Goal: Communication & Community: Answer question/provide support

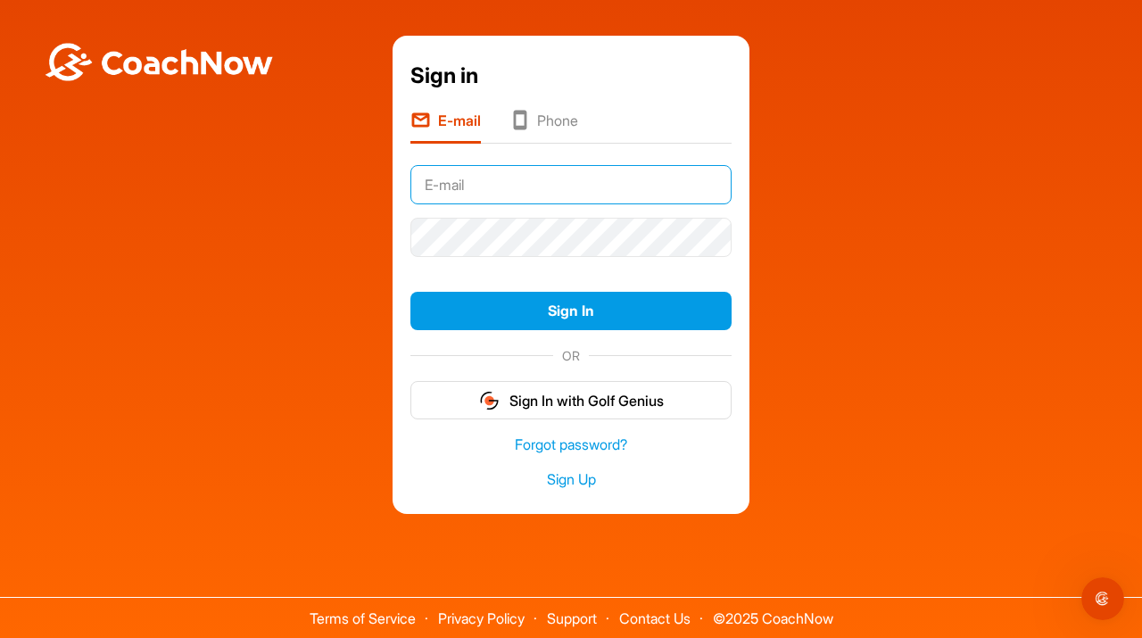
type input "[EMAIL_ADDRESS][DOMAIN_NAME]"
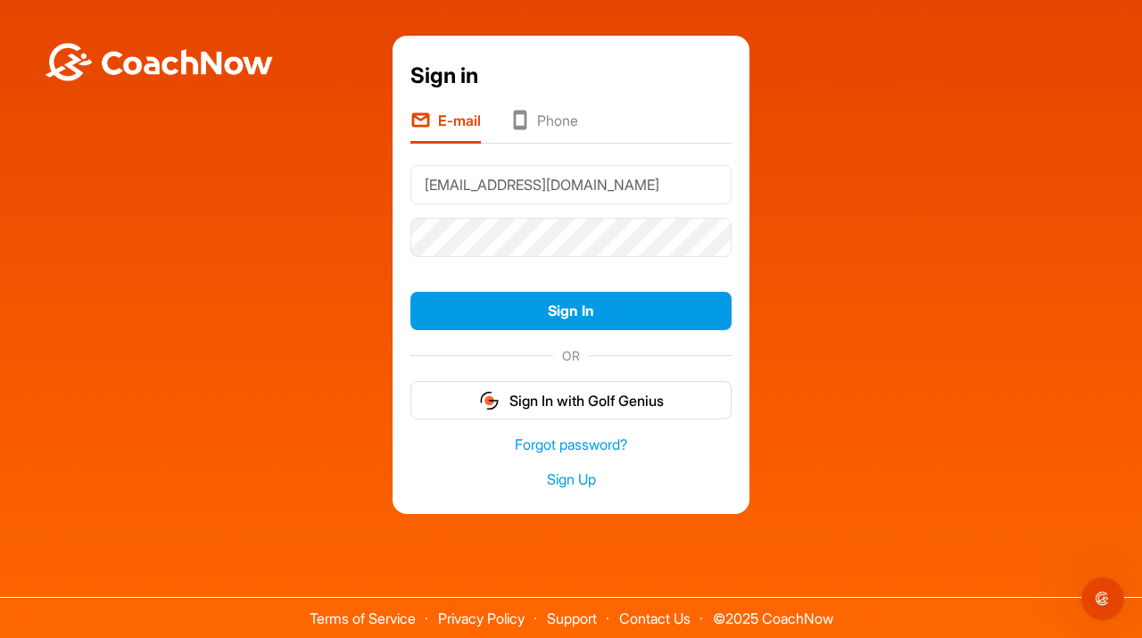
click at [865, 246] on div "Sign in E-mail Phone [EMAIL_ADDRESS][DOMAIN_NAME] Sign In OR Sign In with Golf …" at bounding box center [571, 275] width 1124 height 478
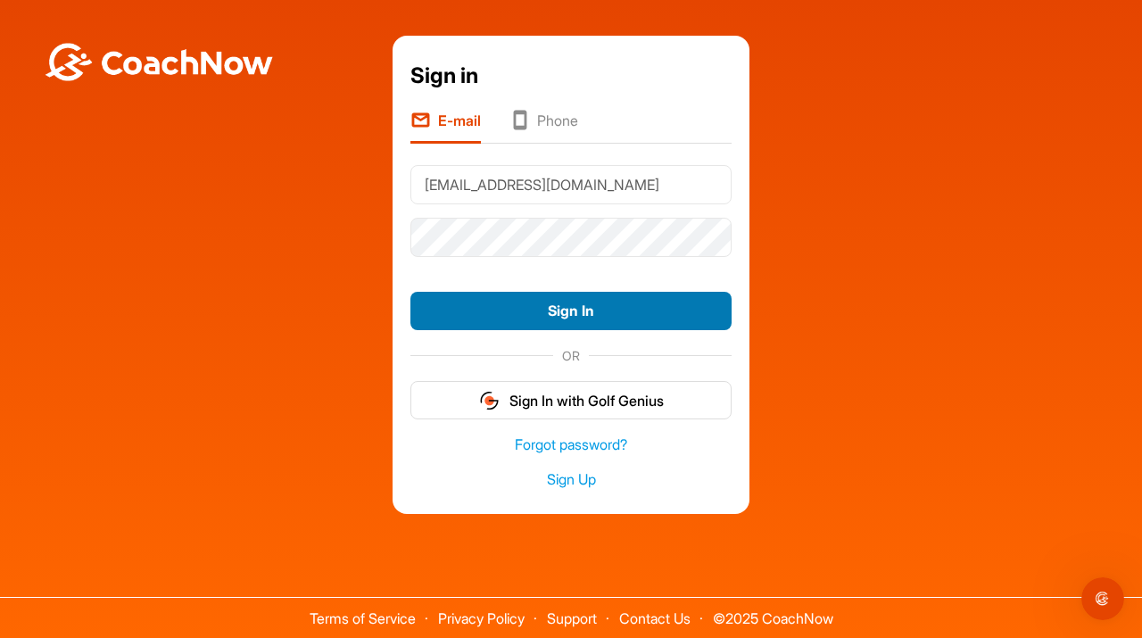
click at [523, 323] on button "Sign In" at bounding box center [570, 311] width 321 height 38
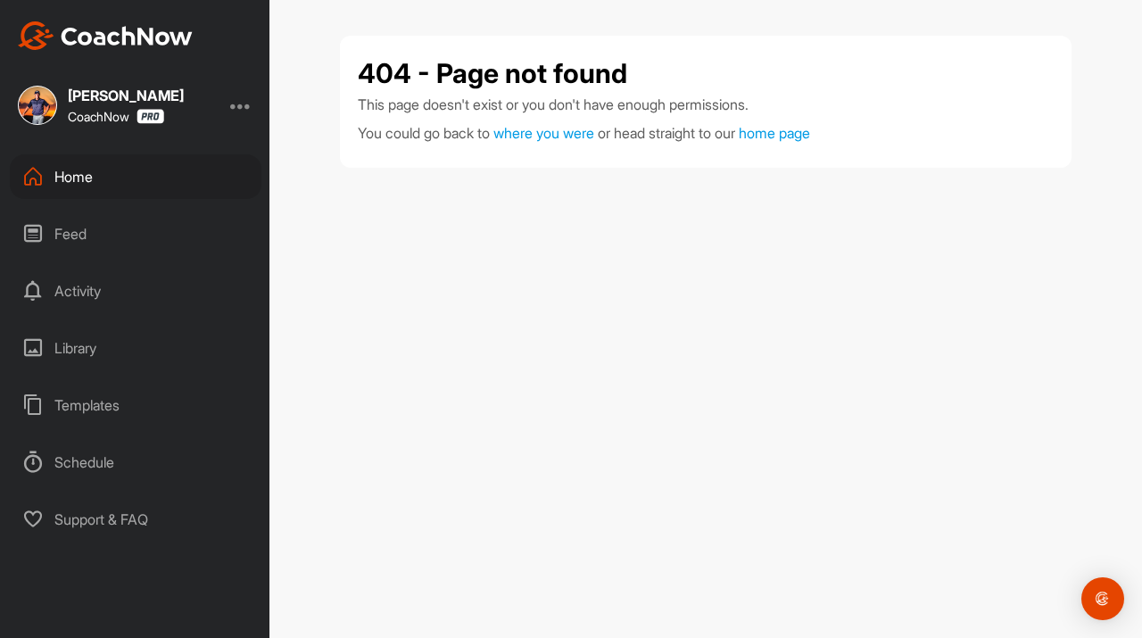
click at [77, 178] on div "Home" at bounding box center [136, 176] width 252 height 45
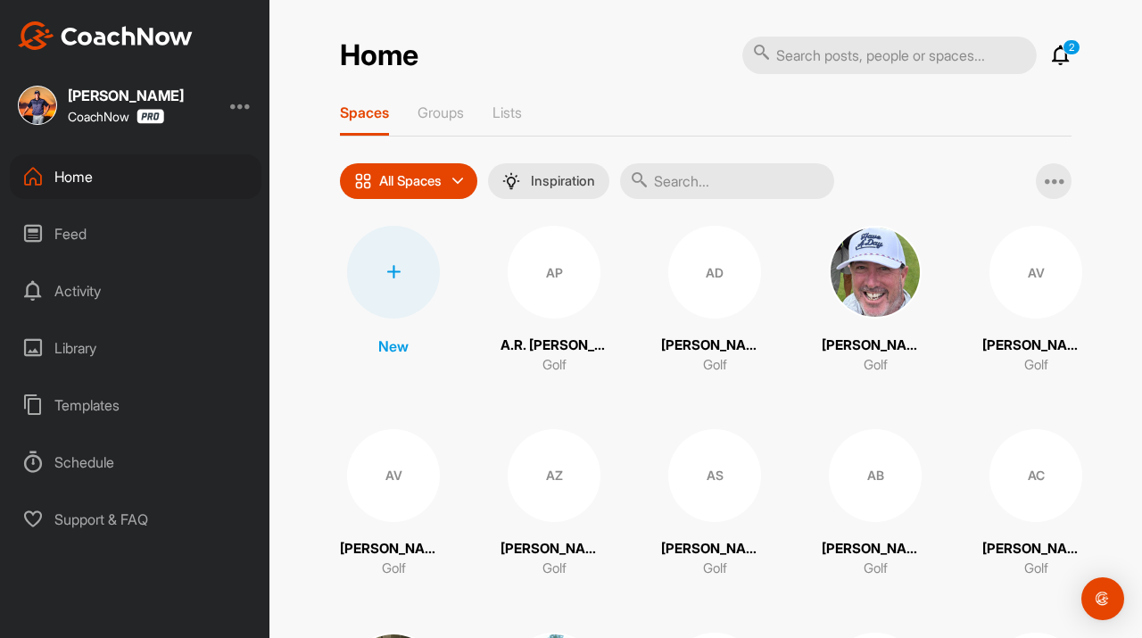
click at [1061, 56] on icon at bounding box center [1060, 55] width 21 height 21
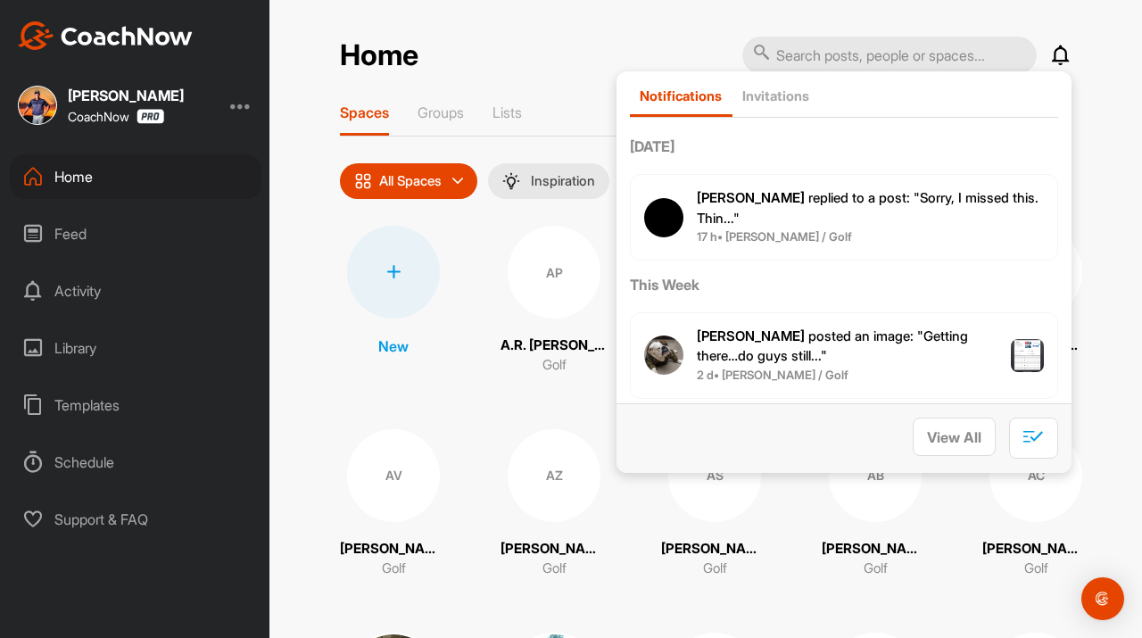
click at [857, 197] on span "Angela C. replied to a post : "Sorry, I missed this. Thin..."" at bounding box center [868, 207] width 342 height 37
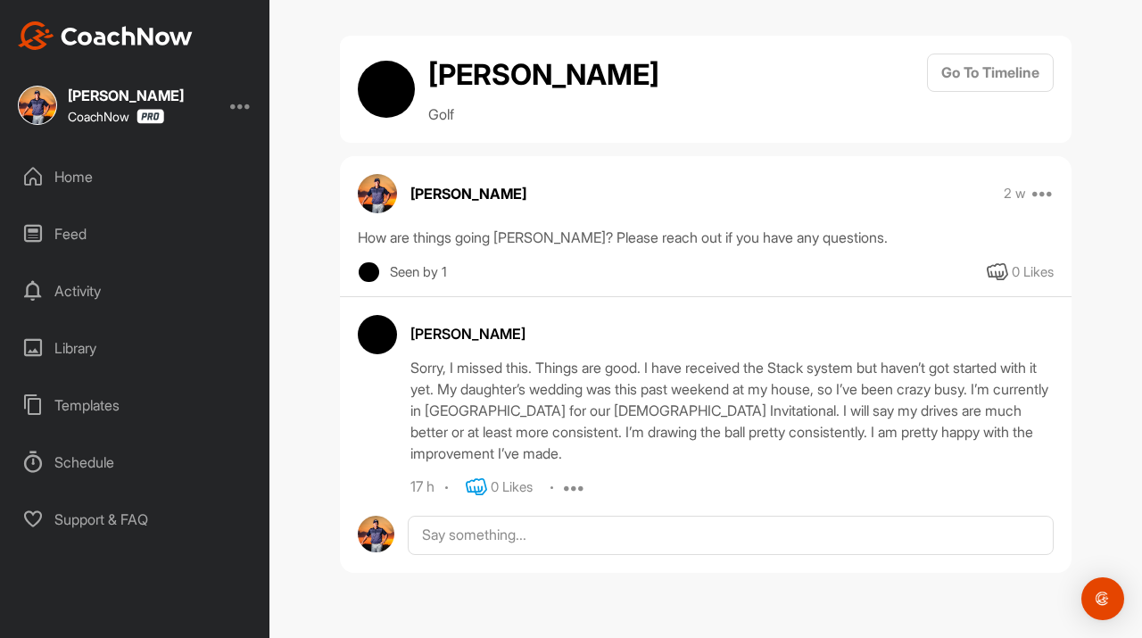
click at [482, 485] on icon at bounding box center [476, 486] width 21 height 21
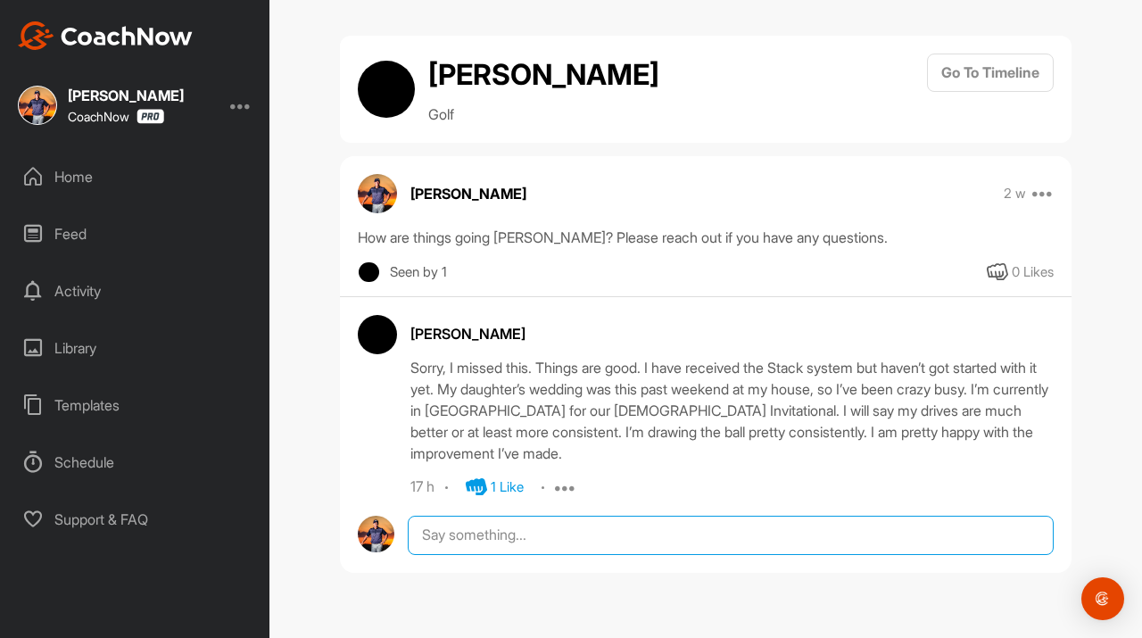
click at [505, 533] on textarea at bounding box center [731, 535] width 646 height 39
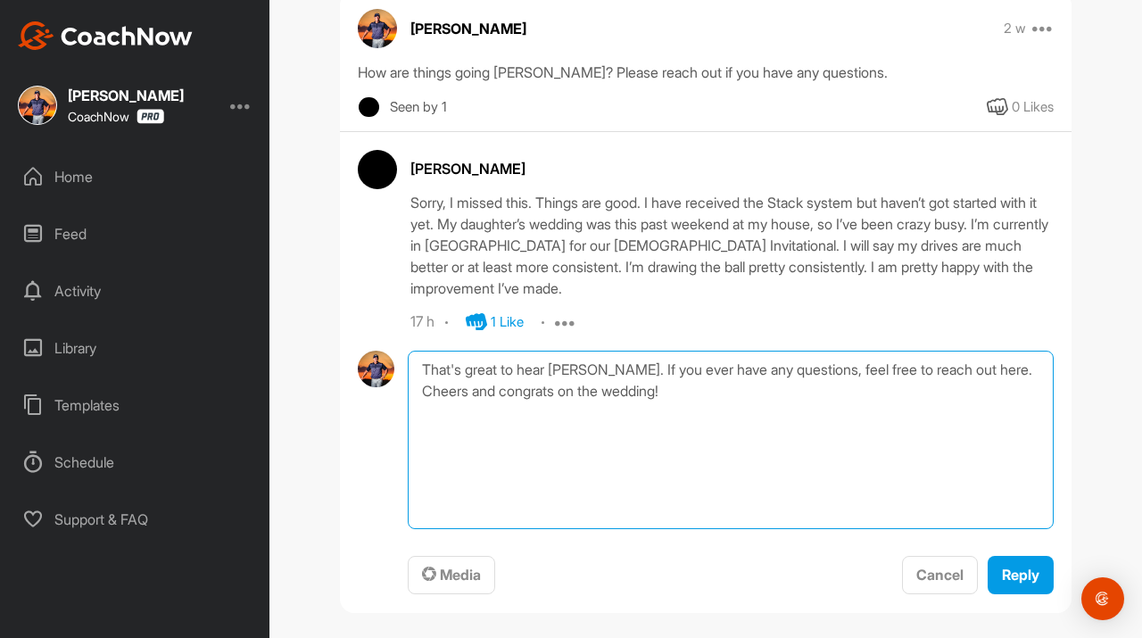
scroll to position [181, 0]
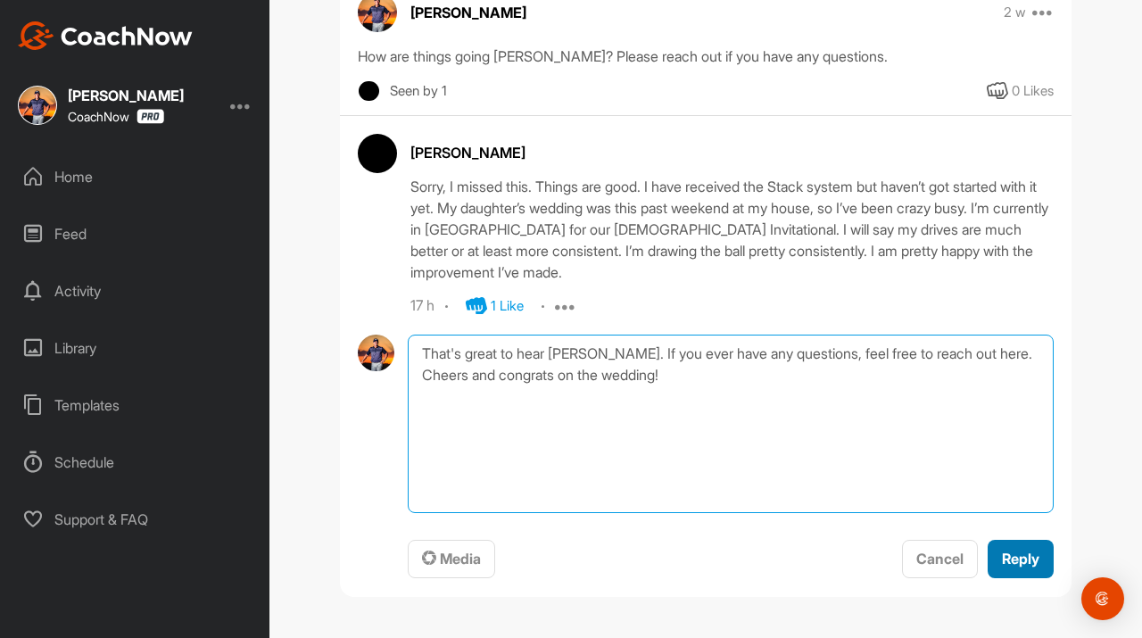
type textarea "That's great to hear Angela. If you ever have any questions, feel free to reach…"
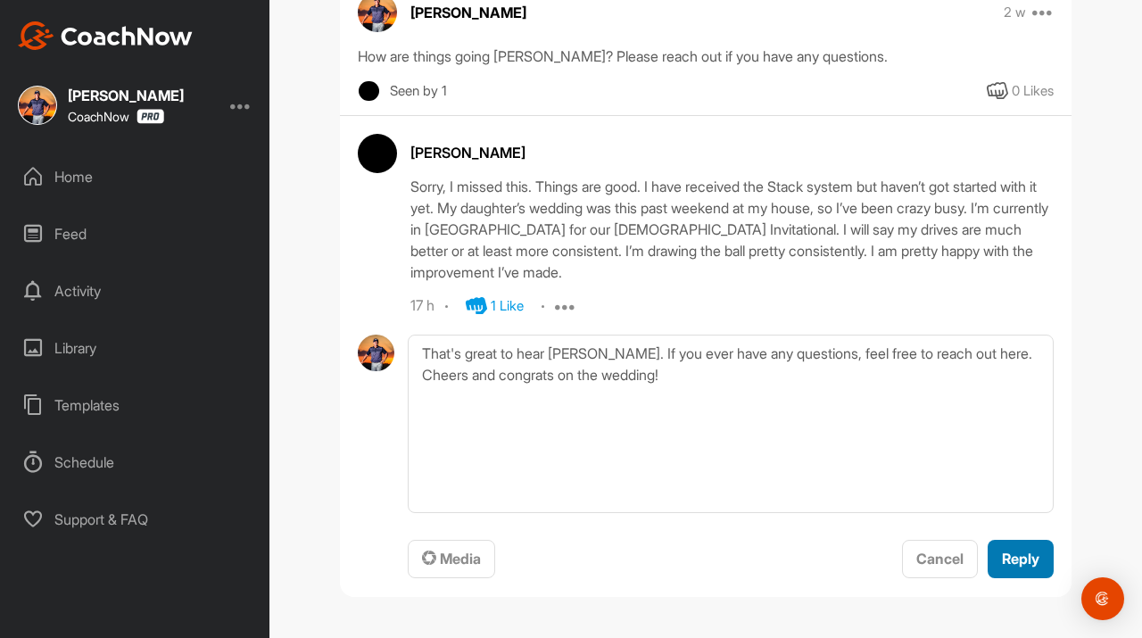
click at [1005, 559] on span "Reply" at bounding box center [1020, 559] width 37 height 18
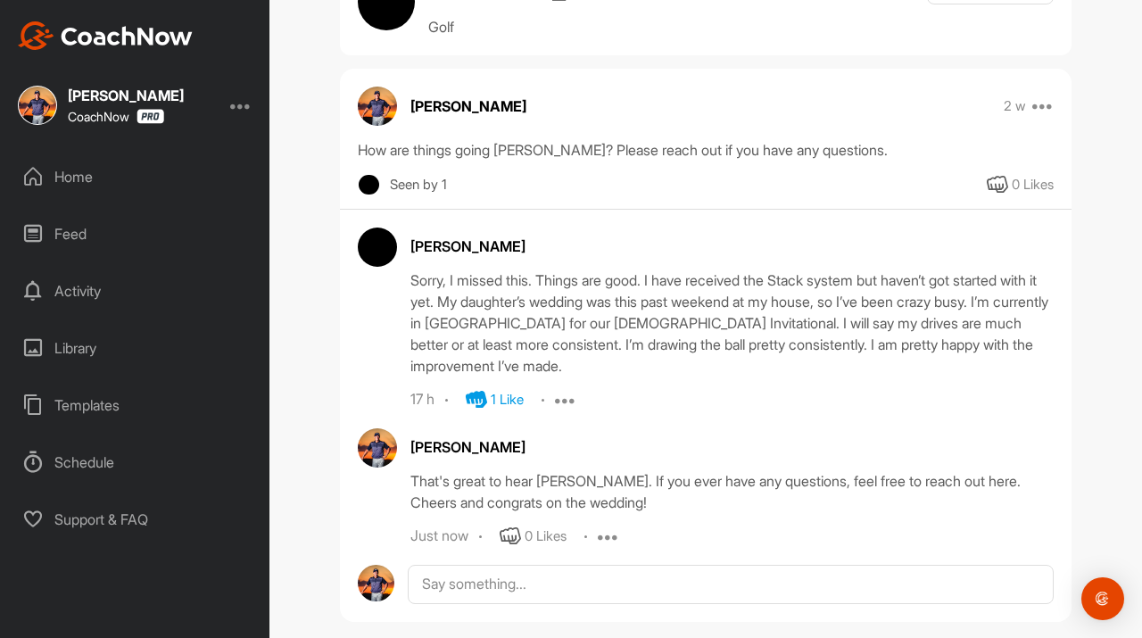
scroll to position [0, 0]
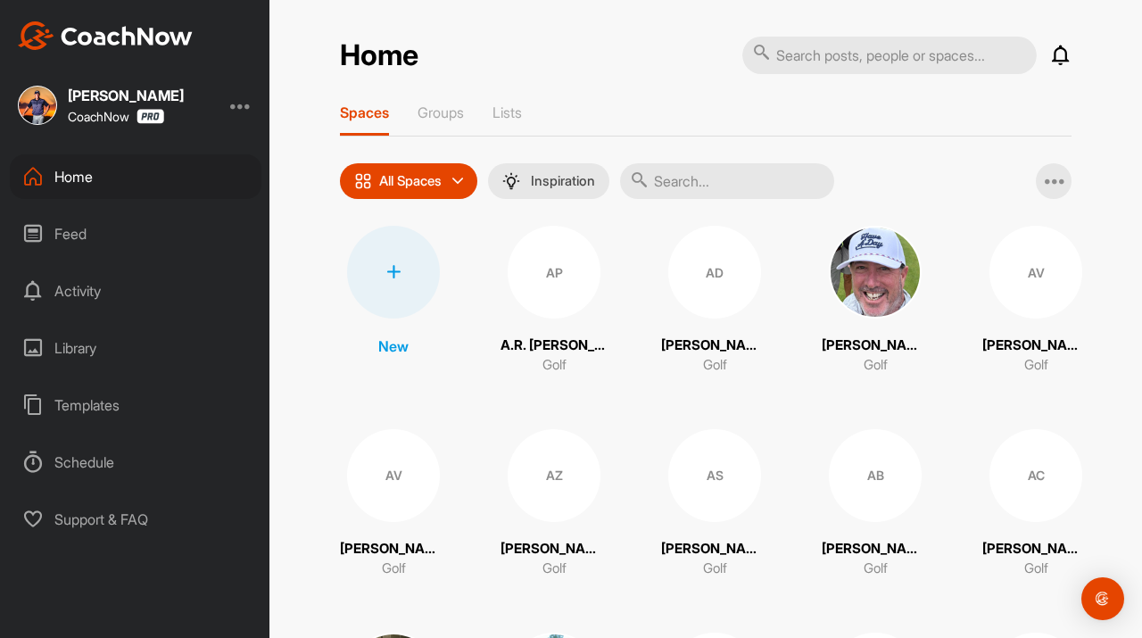
click at [1062, 57] on icon at bounding box center [1060, 55] width 21 height 21
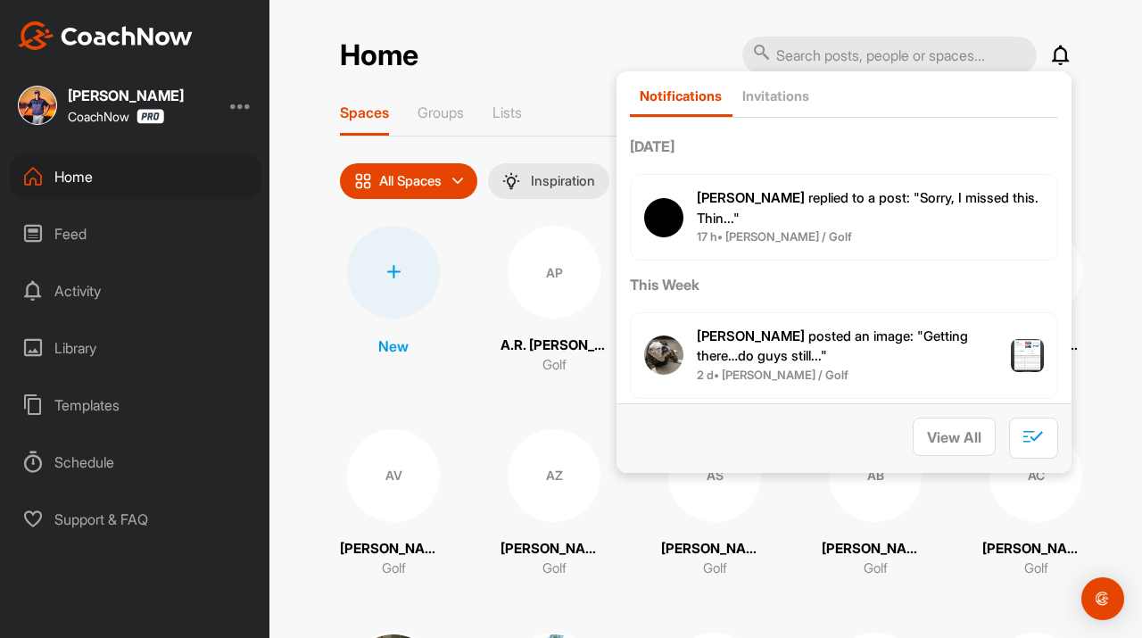
click at [804, 334] on span "Ron M. posted an image : " Getting there…do guys still... "" at bounding box center [832, 345] width 271 height 37
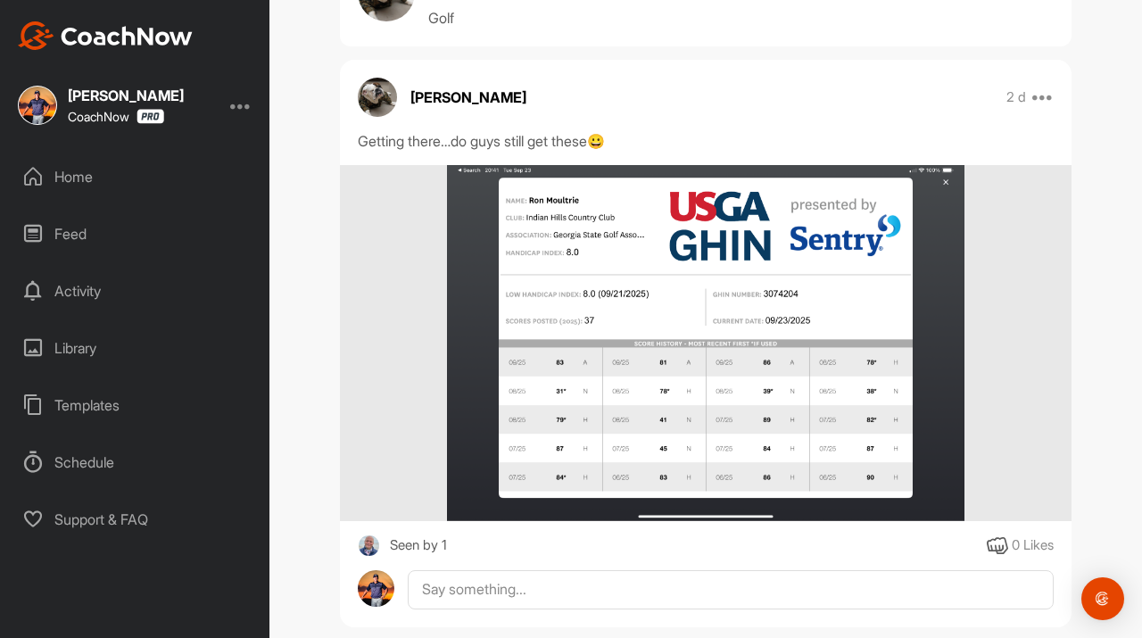
scroll to position [127, 0]
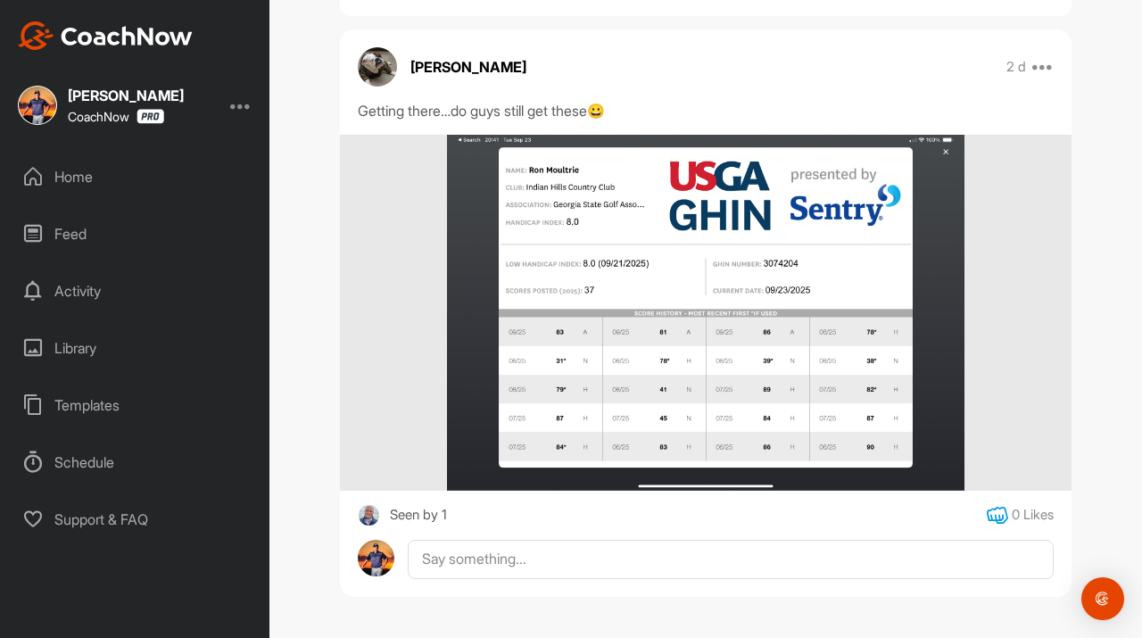
click at [1003, 513] on icon at bounding box center [997, 515] width 21 height 21
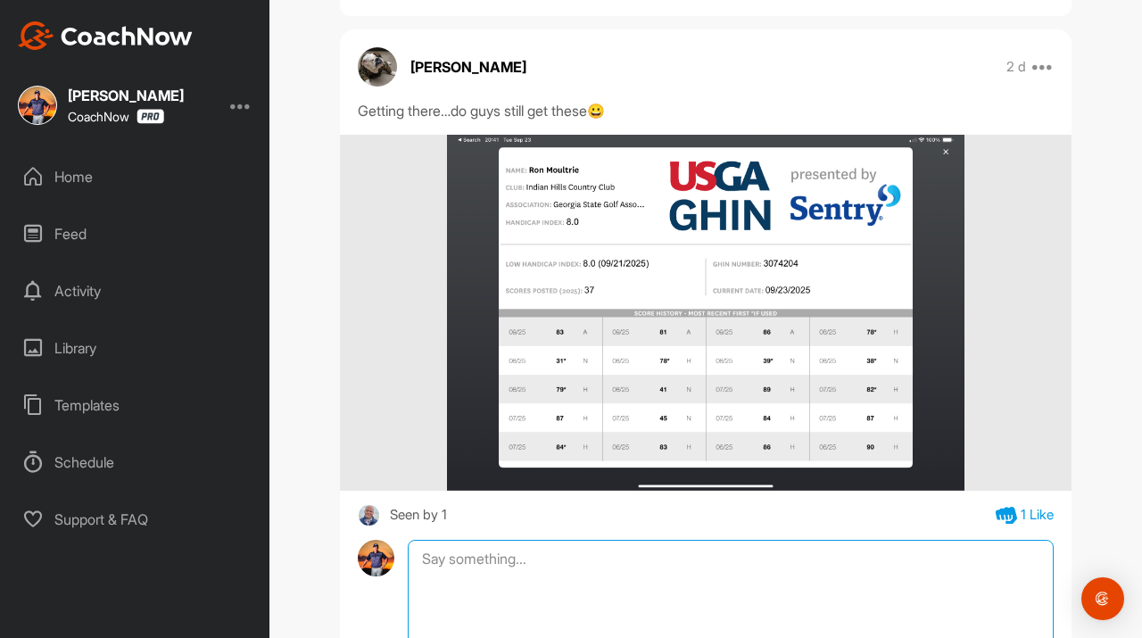
click at [543, 566] on textarea at bounding box center [731, 629] width 646 height 178
click at [689, 559] on textarea "Oh yes Ron! I'm really liking those eblopw 80 scores. Keep the trend going mate!" at bounding box center [731, 629] width 646 height 178
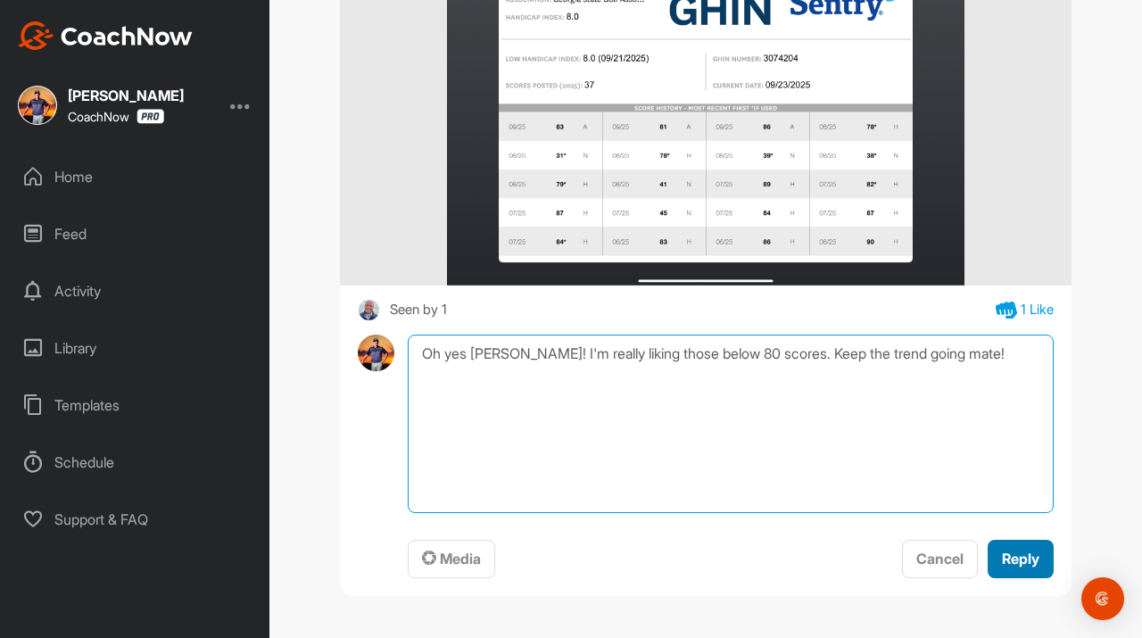
type textarea "Oh yes Ron! I'm really liking those below 80 scores. Keep the trend going mate!"
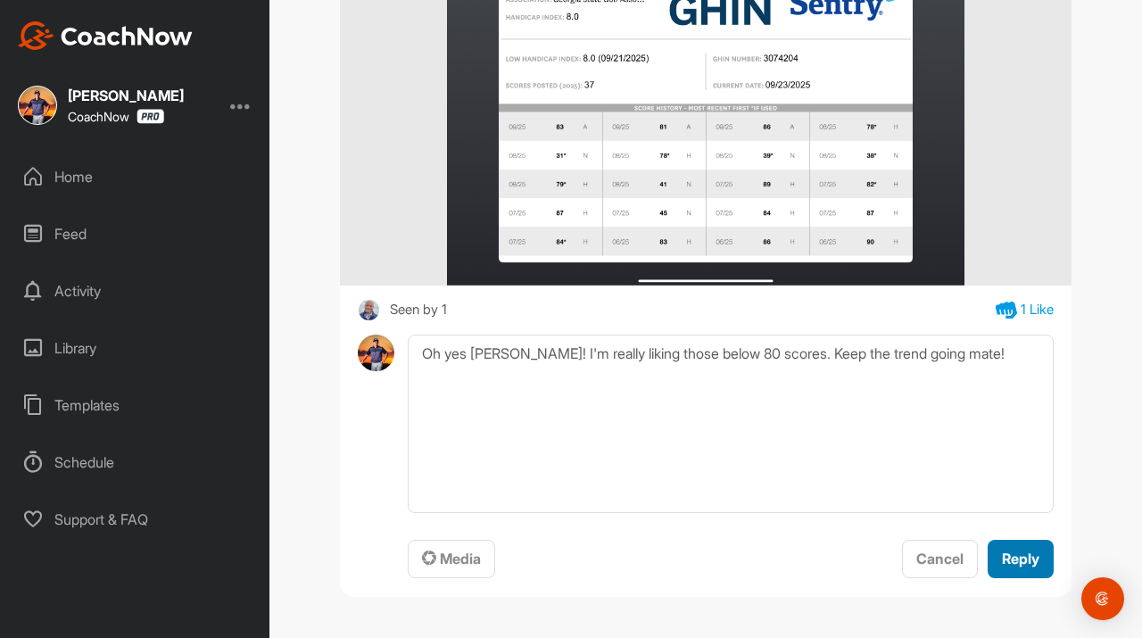
click at [1025, 558] on span "Reply" at bounding box center [1020, 559] width 37 height 18
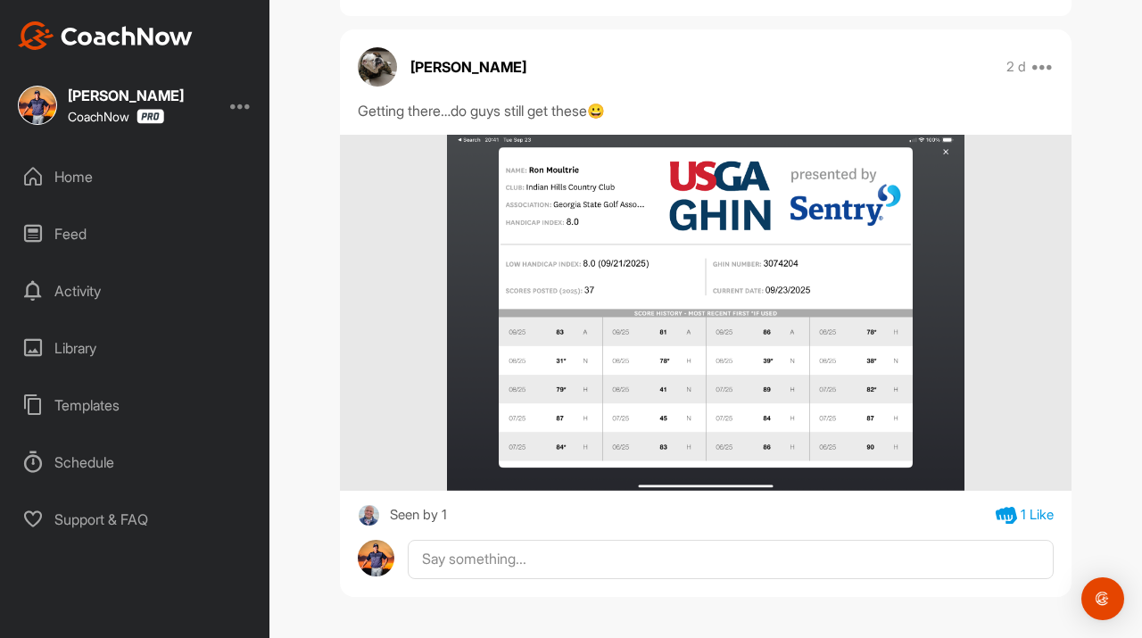
scroll to position [260, 0]
